Goal: Find contact information: Find contact information

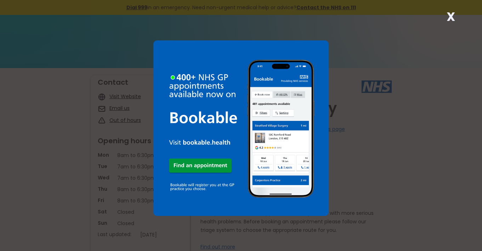
scroll to position [284, 0]
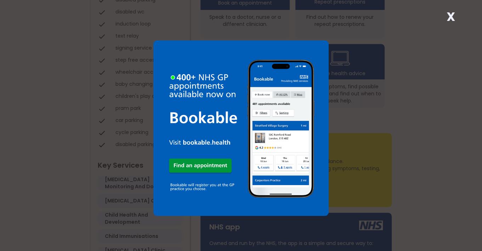
click at [449, 15] on strong "X" at bounding box center [450, 16] width 8 height 17
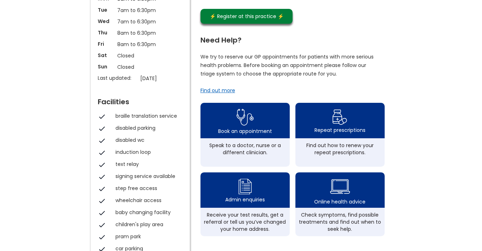
scroll to position [77, 0]
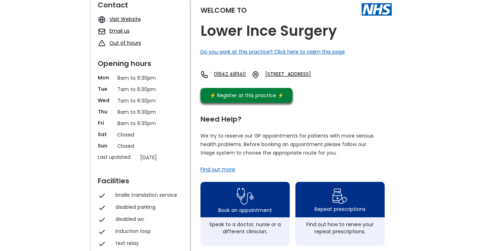
click at [208, 173] on div "Find out more" at bounding box center [217, 169] width 35 height 7
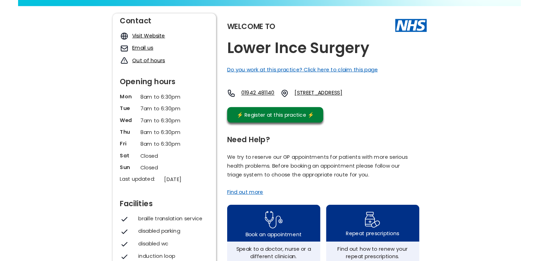
scroll to position [0, 0]
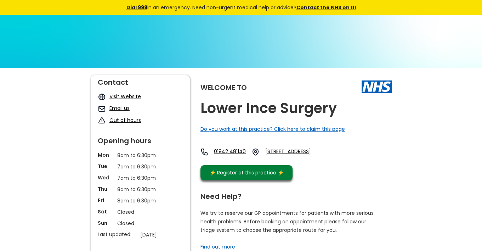
click at [119, 108] on link "Email us" at bounding box center [119, 107] width 20 height 7
drag, startPoint x: 119, startPoint y: 108, endPoint x: 130, endPoint y: 94, distance: 17.9
click at [120, 107] on link "Email us" at bounding box center [119, 107] width 20 height 7
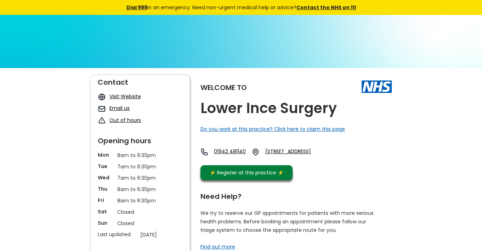
click at [126, 107] on link "Email us" at bounding box center [119, 107] width 20 height 7
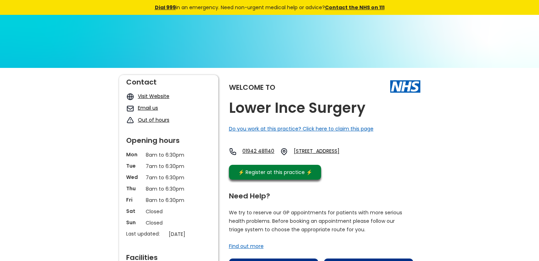
click at [303, 119] on div "Welcome to Lower Ince Surgery Do you work at this practice? Click here to claim…" at bounding box center [324, 129] width 191 height 108
